Goal: Task Accomplishment & Management: Manage account settings

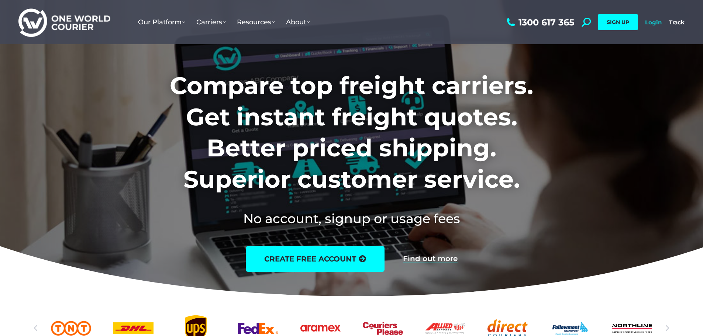
click at [645, 22] on link "Login" at bounding box center [653, 22] width 17 height 7
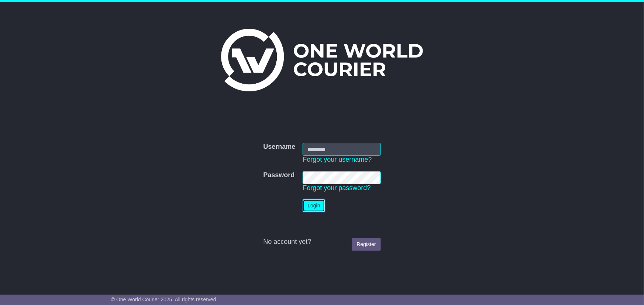
drag, startPoint x: 308, startPoint y: 207, endPoint x: 342, endPoint y: 210, distance: 34.1
click at [308, 207] on button "Login" at bounding box center [313, 206] width 22 height 13
click at [359, 152] on input "Username" at bounding box center [341, 149] width 78 height 13
type input "**********"
click at [304, 209] on button "Login" at bounding box center [313, 206] width 22 height 13
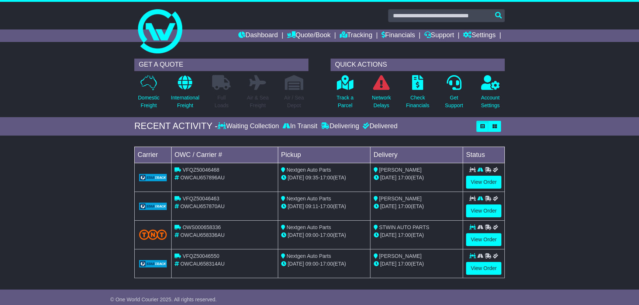
click at [234, 126] on div "Waiting Collection" at bounding box center [249, 126] width 63 height 8
click at [263, 34] on link "Dashboard" at bounding box center [257, 36] width 39 height 13
click at [483, 125] on icon "button" at bounding box center [482, 126] width 4 height 4
click at [496, 127] on icon "button" at bounding box center [494, 126] width 4 height 4
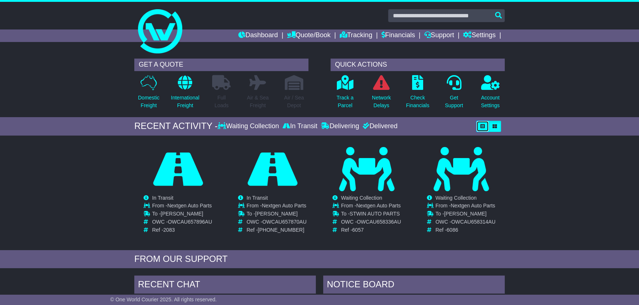
click at [484, 124] on icon "button" at bounding box center [482, 126] width 4 height 4
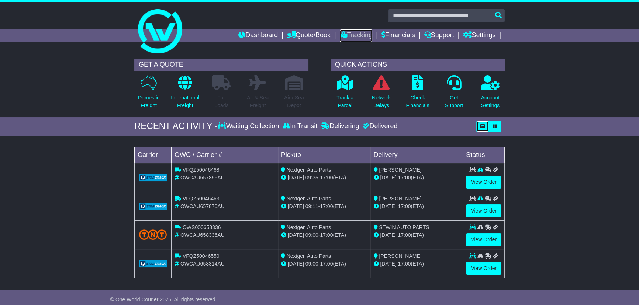
click at [357, 35] on link "Tracking" at bounding box center [356, 36] width 32 height 13
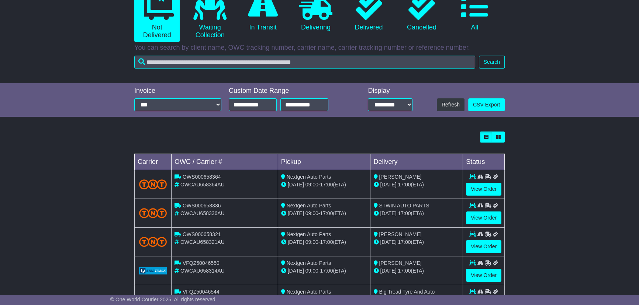
scroll to position [100, 0]
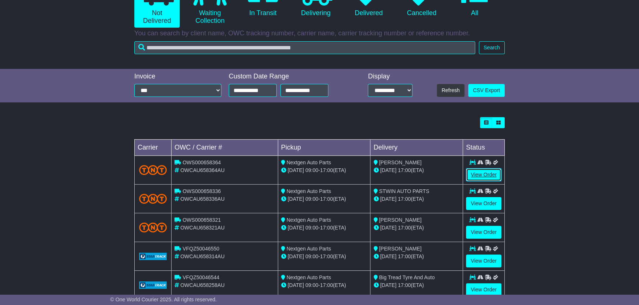
click at [480, 178] on link "View Order" at bounding box center [483, 175] width 35 height 13
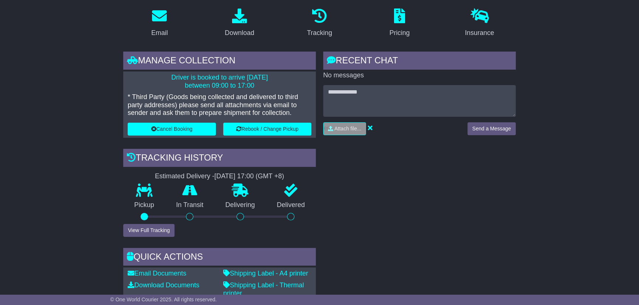
scroll to position [100, 0]
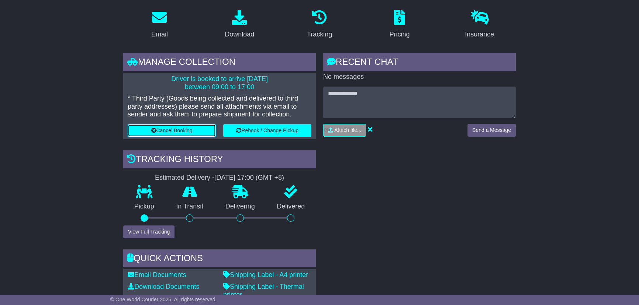
click at [166, 130] on button "Cancel Booking" at bounding box center [172, 130] width 88 height 13
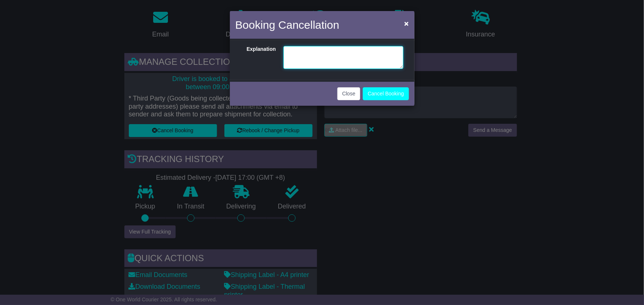
click at [307, 59] on textarea at bounding box center [343, 57] width 120 height 23
type textarea "*"
type textarea "**********"
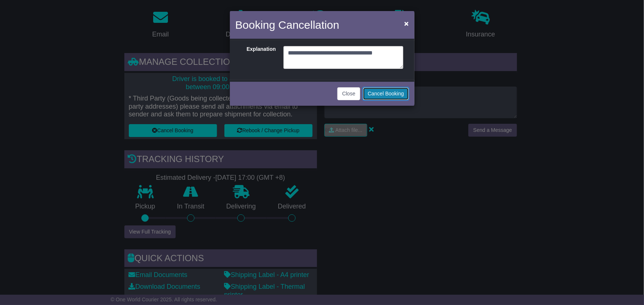
click at [373, 90] on button "Cancel Booking" at bounding box center [386, 93] width 46 height 13
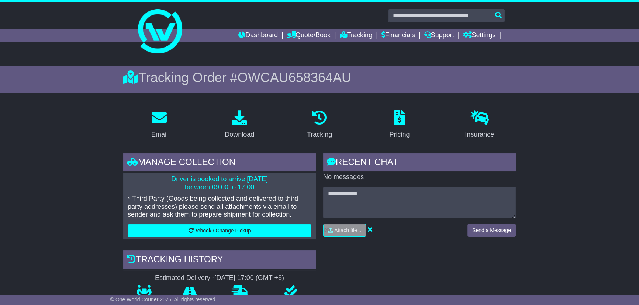
scroll to position [100, 0]
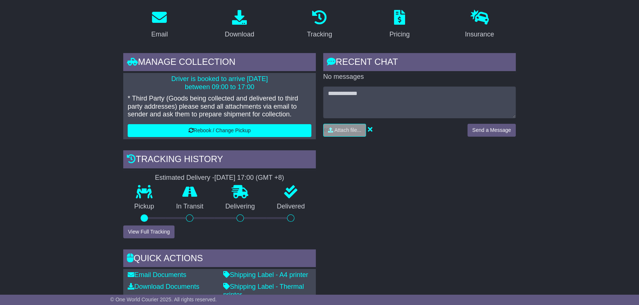
click at [408, 199] on div "RECENT CHAT Loading... No messages Attach file..." at bounding box center [419, 196] width 200 height 287
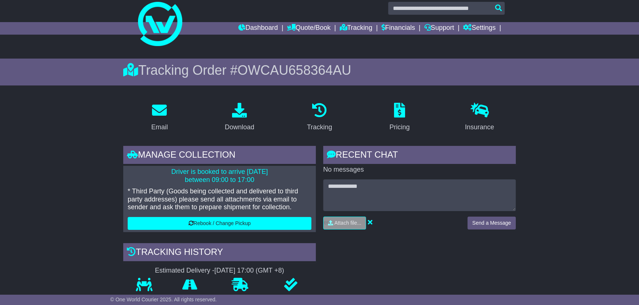
scroll to position [0, 0]
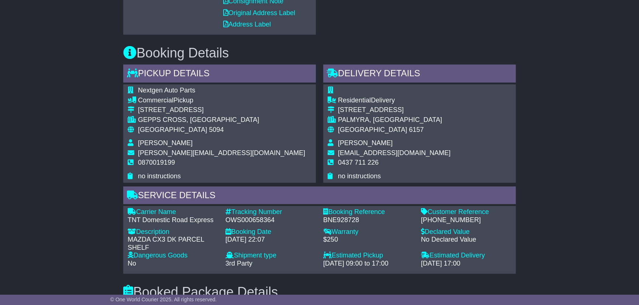
scroll to position [333, 0]
